Goal: Use online tool/utility: Utilize a website feature to perform a specific function

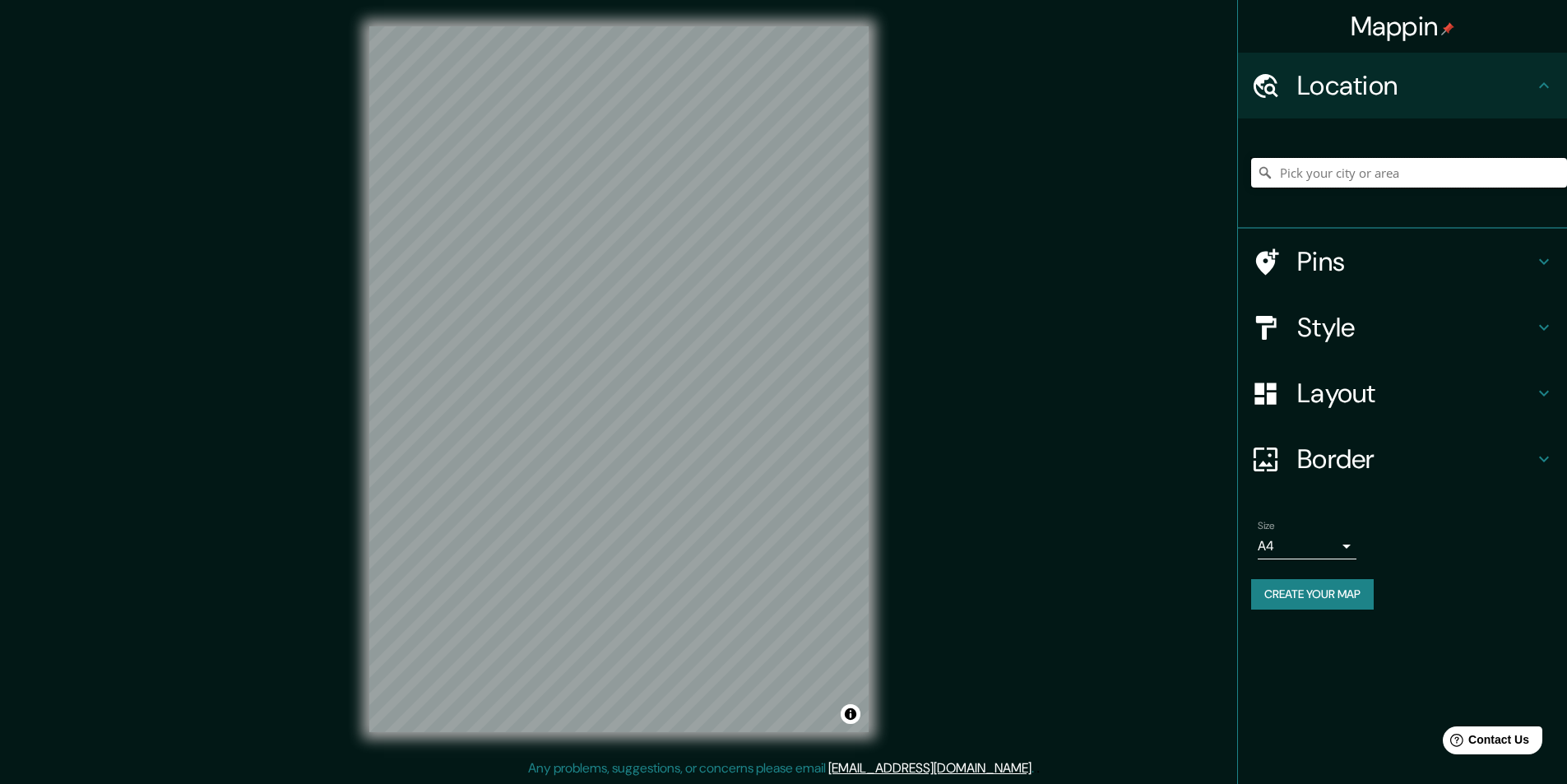
click at [1447, 173] on input "Pick your city or area" at bounding box center [1409, 173] width 316 height 30
paste input "[GEOGRAPHIC_DATA][PERSON_NAME], [GEOGRAPHIC_DATA]. [PERSON_NAME], [GEOGRAPHIC_D…"
type input "[PERSON_NAME], [GEOGRAPHIC_DATA], 66228, [GEOGRAPHIC_DATA]"
click at [1253, 263] on icon at bounding box center [1265, 262] width 29 height 29
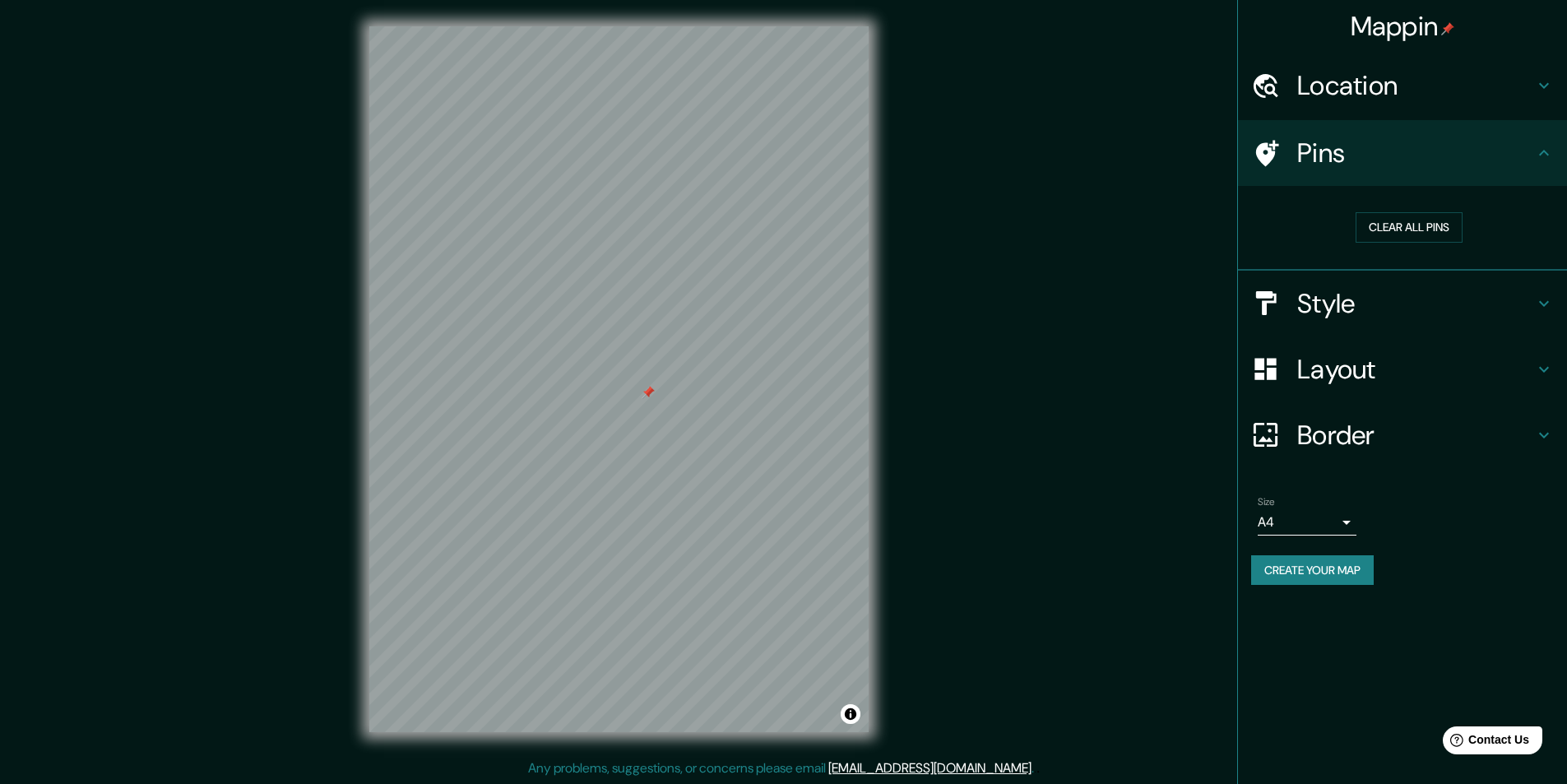
click at [1349, 310] on h4 "Style" at bounding box center [1415, 303] width 237 height 33
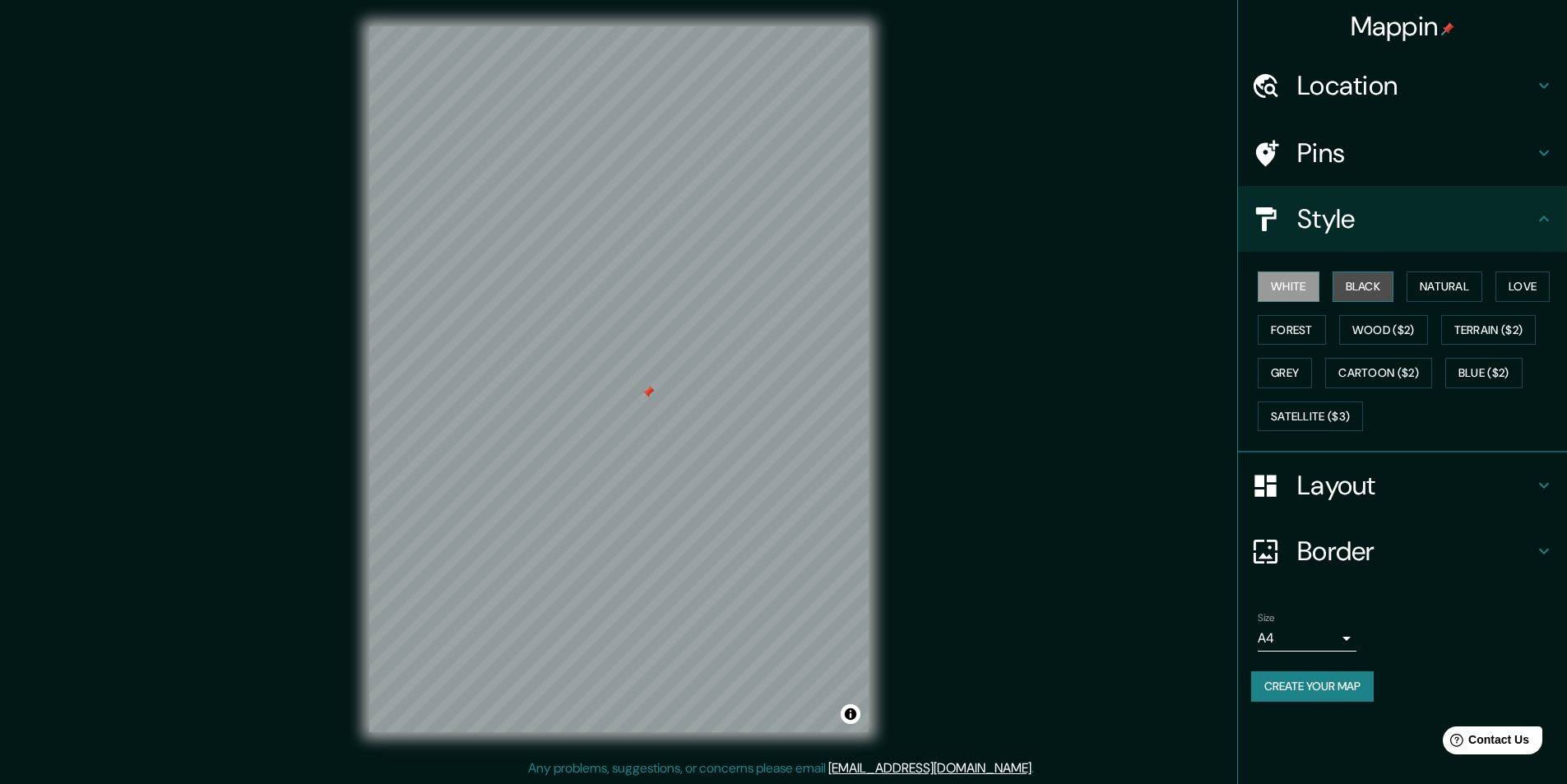
click at [1360, 292] on button "Black" at bounding box center [1363, 286] width 62 height 30
click at [1308, 334] on button "Forest" at bounding box center [1291, 330] width 68 height 30
click at [1283, 367] on button "Grey" at bounding box center [1284, 373] width 54 height 30
click at [1381, 285] on button "Black" at bounding box center [1363, 286] width 62 height 30
click at [1449, 283] on button "Natural" at bounding box center [1444, 286] width 76 height 30
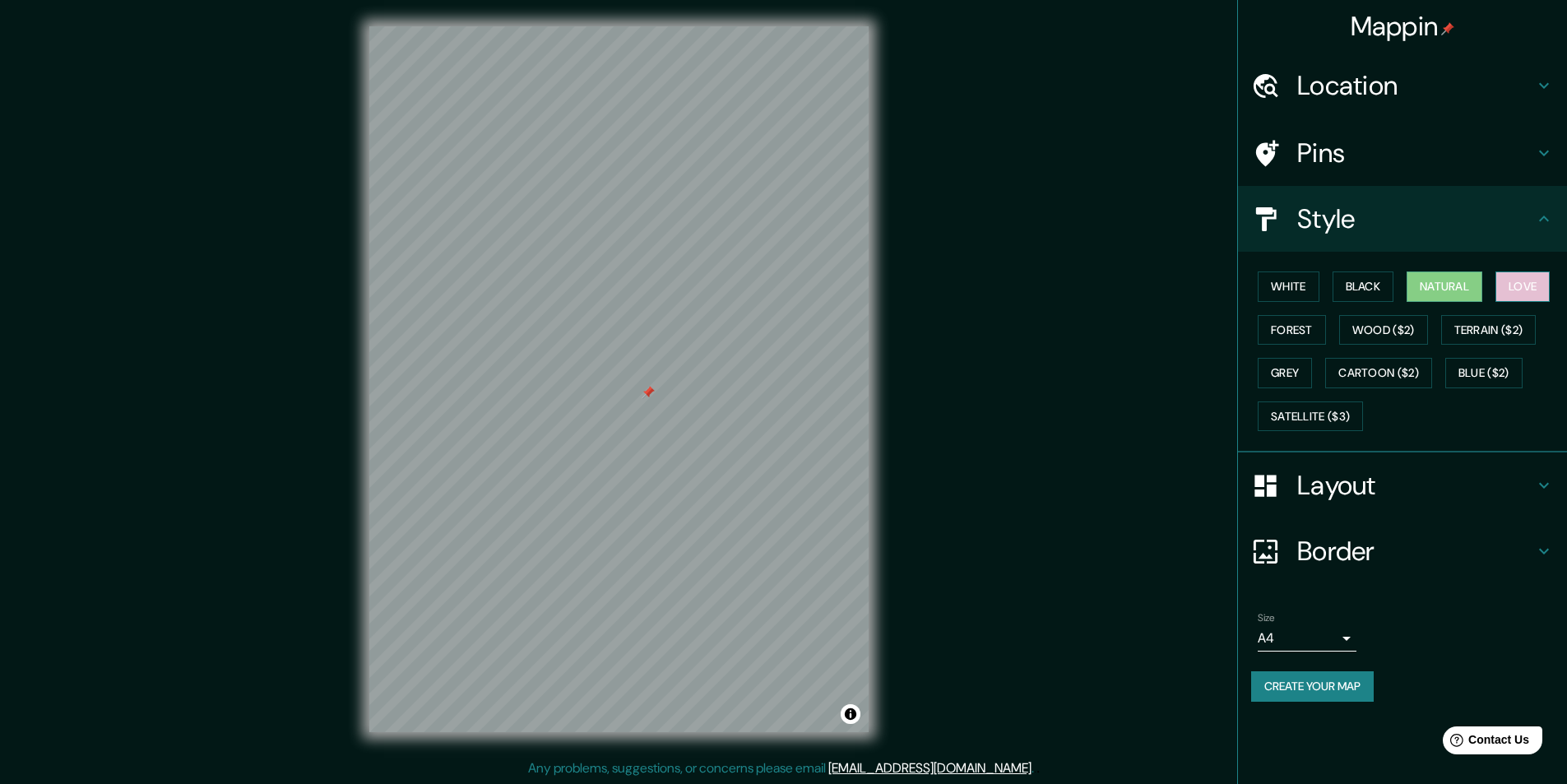
click at [1507, 277] on button "Love" at bounding box center [1522, 286] width 54 height 30
